Goal: Task Accomplishment & Management: Complete application form

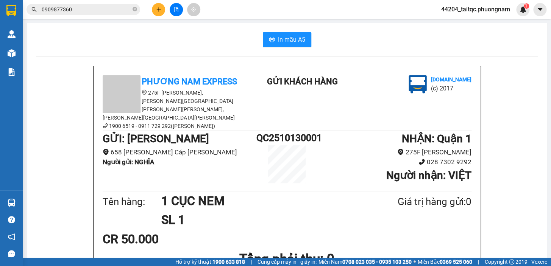
scroll to position [135, 0]
click at [158, 7] on icon "plus" at bounding box center [158, 9] width 5 height 5
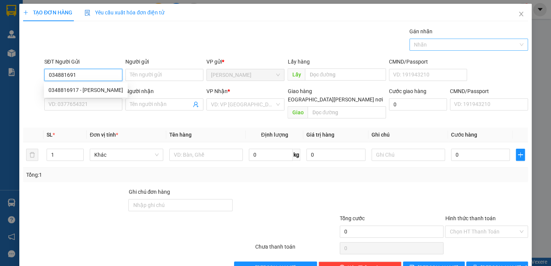
type input "0348816917"
click at [75, 89] on div "0348816917 - [PERSON_NAME]" at bounding box center [85, 90] width 75 height 8
type input "MẠNH"
type input "0949968353"
type input "TẸO"
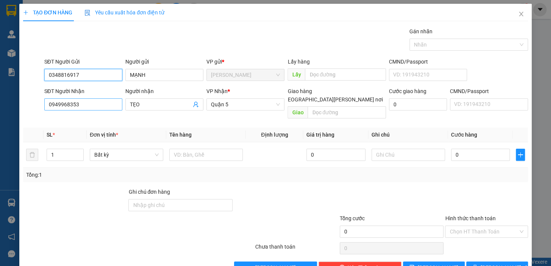
type input "0348816917"
click at [90, 106] on input "0949968353" at bounding box center [83, 104] width 78 height 12
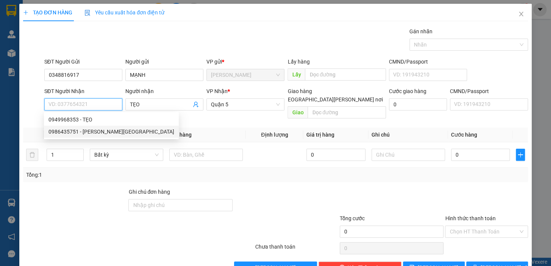
click at [94, 133] on div "0986435751 - [PERSON_NAME][GEOGRAPHIC_DATA]" at bounding box center [111, 132] width 126 height 8
type input "0986435751"
type input "QUỐC ANH"
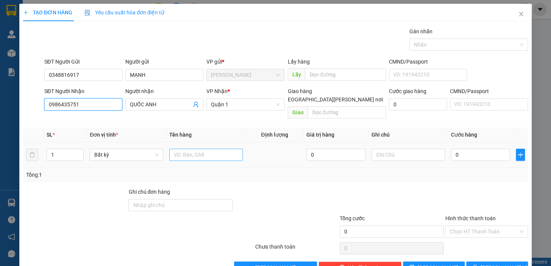
type input "0986435751"
click at [180, 149] on input "text" at bounding box center [205, 155] width 73 height 12
type input "1 BAO"
click at [464, 149] on input "0" at bounding box center [480, 155] width 59 height 12
type input "4"
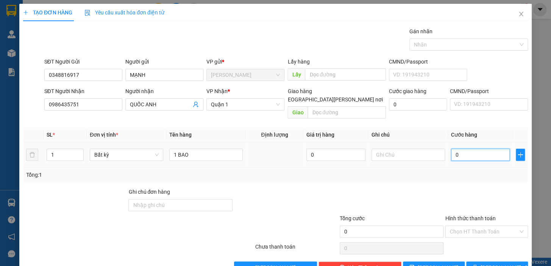
type input "4"
type input "40"
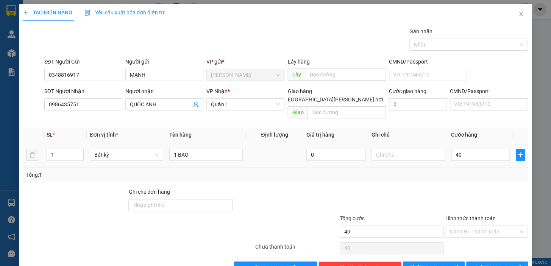
type input "40.000"
click at [466, 171] on div "Tổng: 1" at bounding box center [275, 175] width 499 height 8
click at [455, 226] on input "Hình thức thanh toán" at bounding box center [484, 231] width 69 height 11
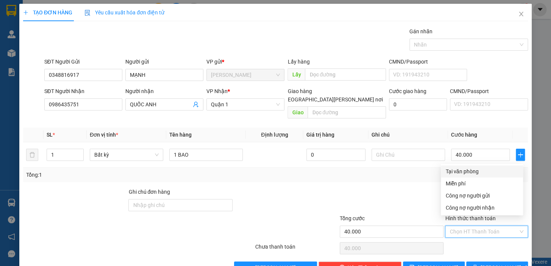
click at [465, 172] on div "Tại văn phòng" at bounding box center [481, 171] width 73 height 8
type input "0"
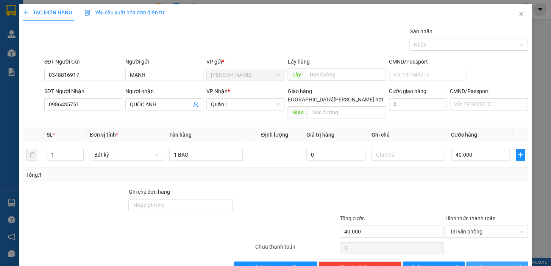
click at [480, 262] on button "[PERSON_NAME] và In" at bounding box center [497, 268] width 62 height 12
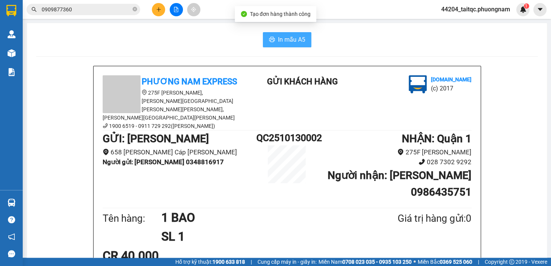
click at [263, 37] on button "In mẫu A5" at bounding box center [287, 39] width 48 height 15
